Goal: Task Accomplishment & Management: Manage account settings

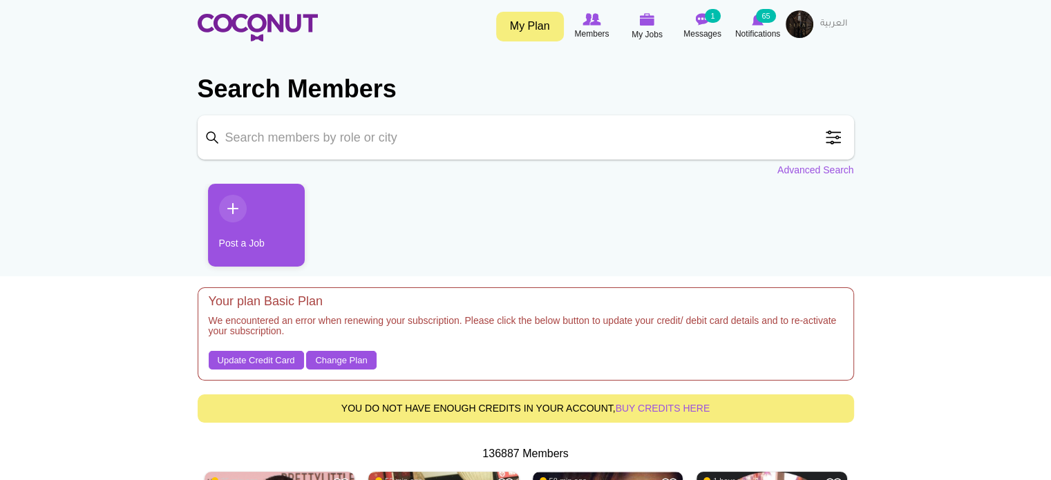
click at [799, 28] on img at bounding box center [800, 24] width 28 height 28
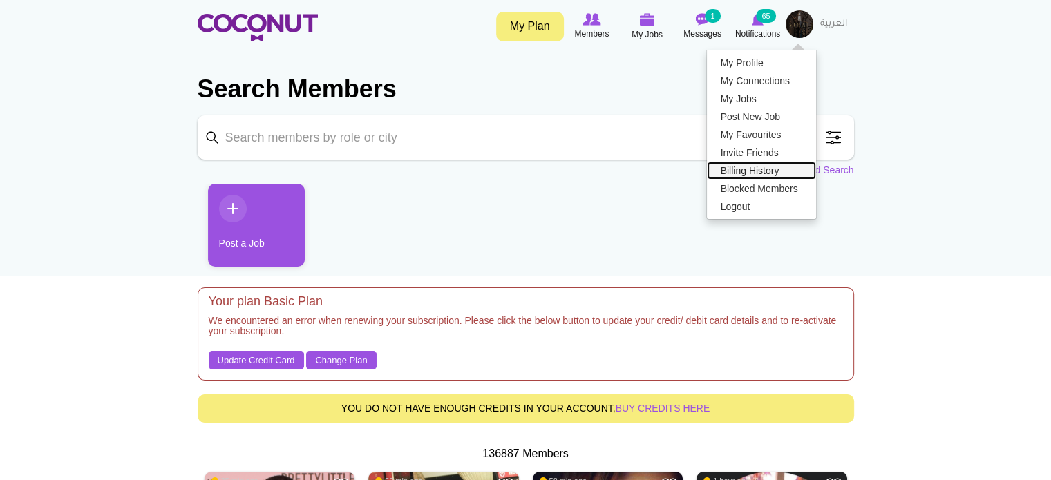
click at [760, 166] on link "Billing History" at bounding box center [761, 171] width 109 height 18
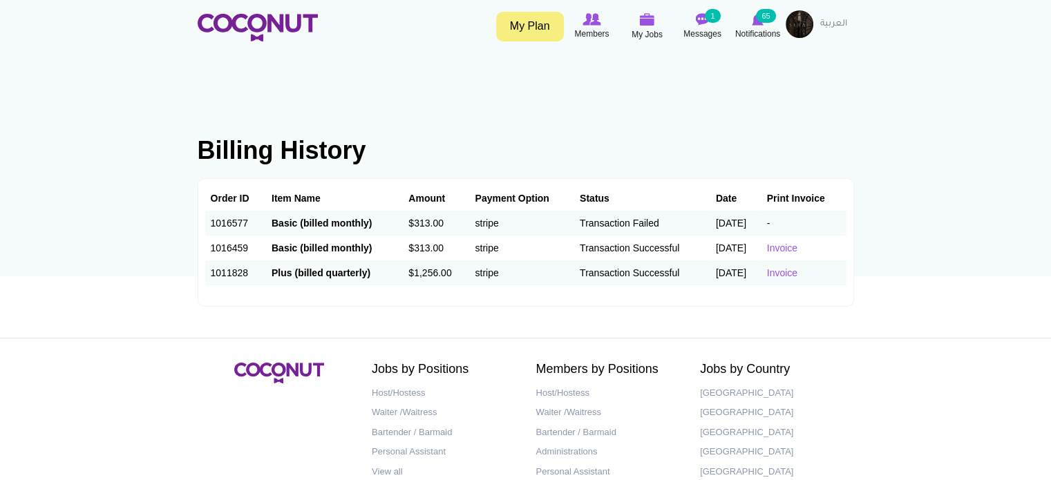
click at [518, 31] on link "My Plan" at bounding box center [530, 27] width 68 height 30
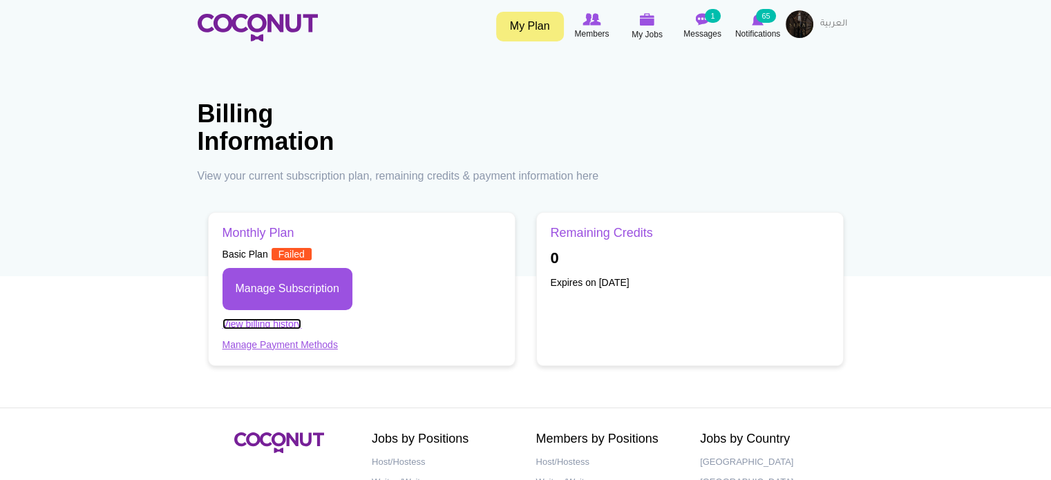
click at [257, 320] on link "View billing history" at bounding box center [261, 324] width 79 height 11
